Goal: Navigation & Orientation: Find specific page/section

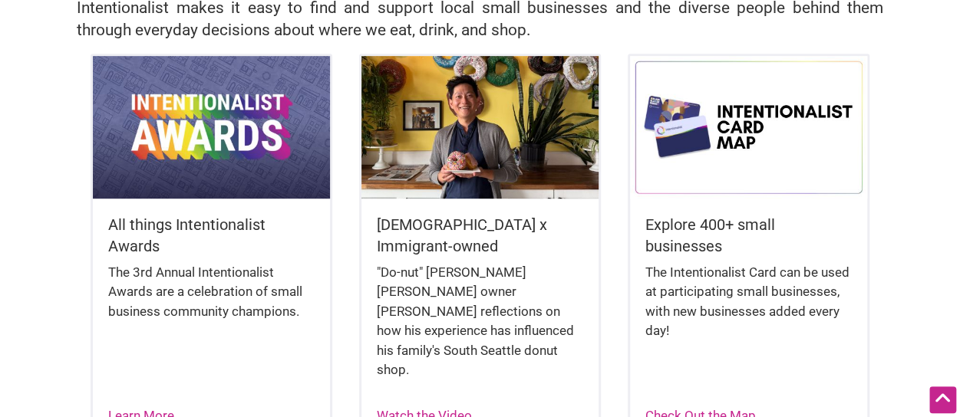
scroll to position [386, 0]
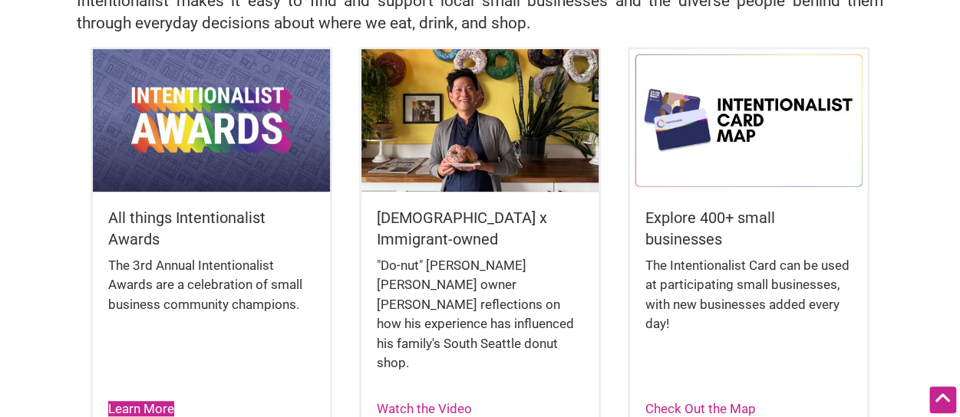
click at [140, 401] on link "Learn More" at bounding box center [141, 408] width 66 height 15
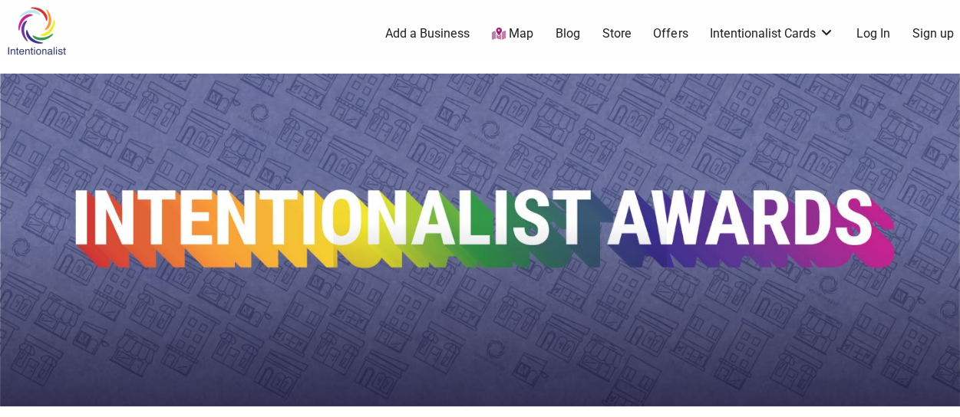
click at [519, 36] on link "Map" at bounding box center [512, 34] width 41 height 18
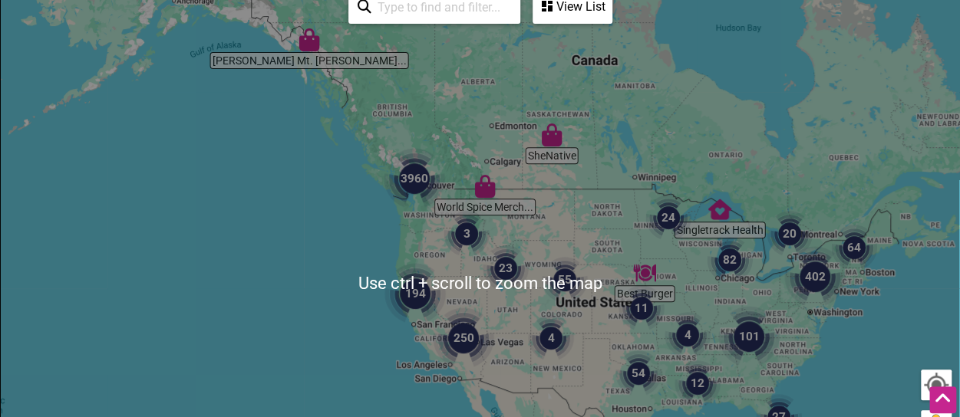
scroll to position [250, 0]
